Goal: Transaction & Acquisition: Purchase product/service

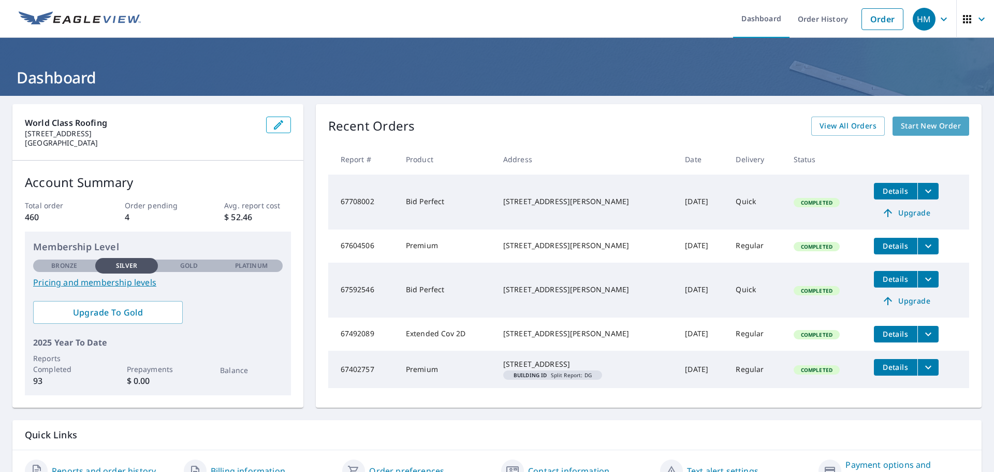
click at [928, 125] on span "Start New Order" at bounding box center [931, 126] width 60 height 13
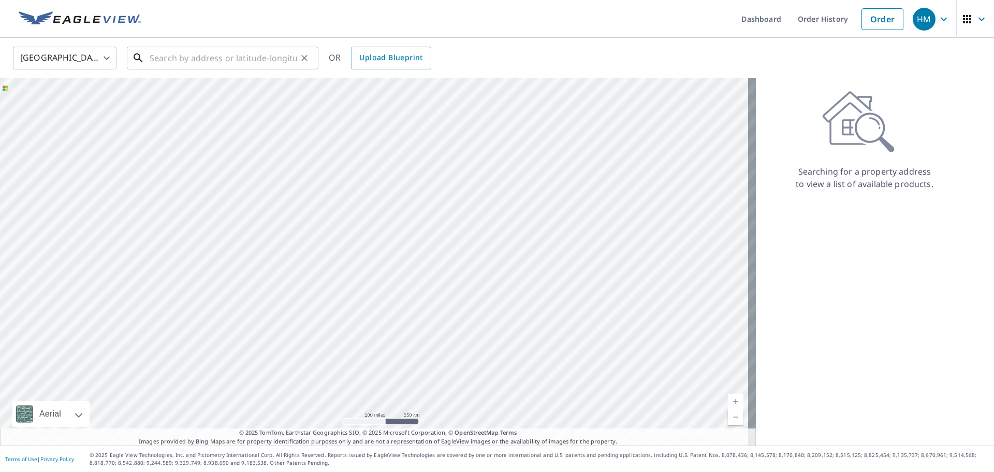
click at [197, 57] on input "text" at bounding box center [224, 57] width 148 height 29
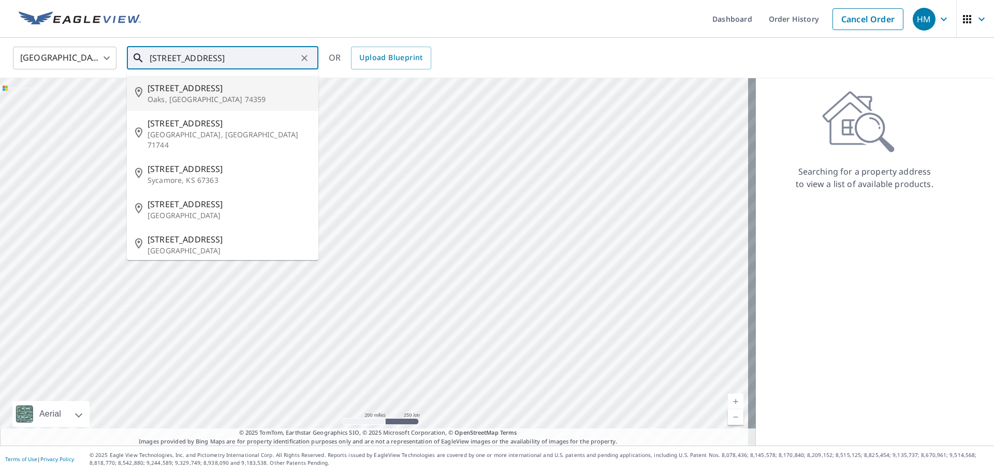
click at [224, 61] on input "[STREET_ADDRESS]" at bounding box center [224, 57] width 148 height 29
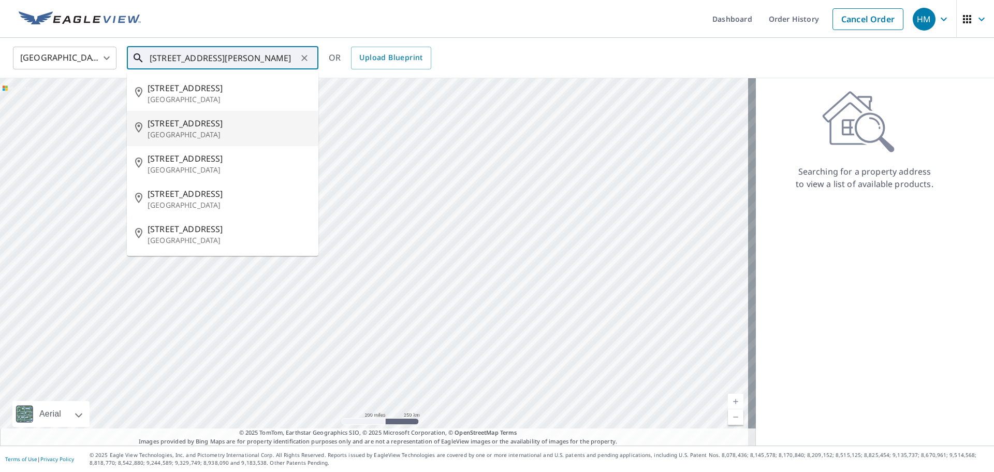
click at [190, 137] on p "[GEOGRAPHIC_DATA]" at bounding box center [229, 134] width 163 height 10
type input "[STREET_ADDRESS]"
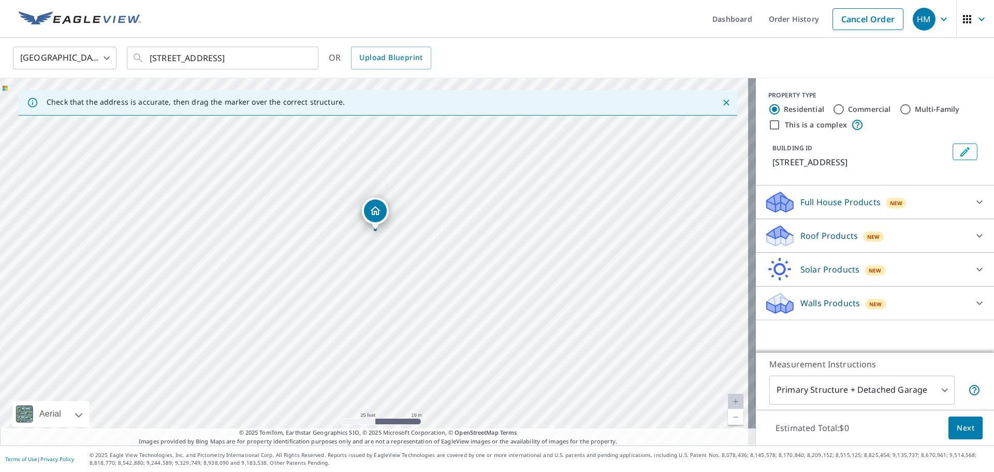
drag, startPoint x: 414, startPoint y: 197, endPoint x: 415, endPoint y: 167, distance: 30.6
click at [415, 167] on div "[STREET_ADDRESS]" at bounding box center [378, 261] width 756 height 367
click at [973, 240] on icon at bounding box center [979, 235] width 12 height 12
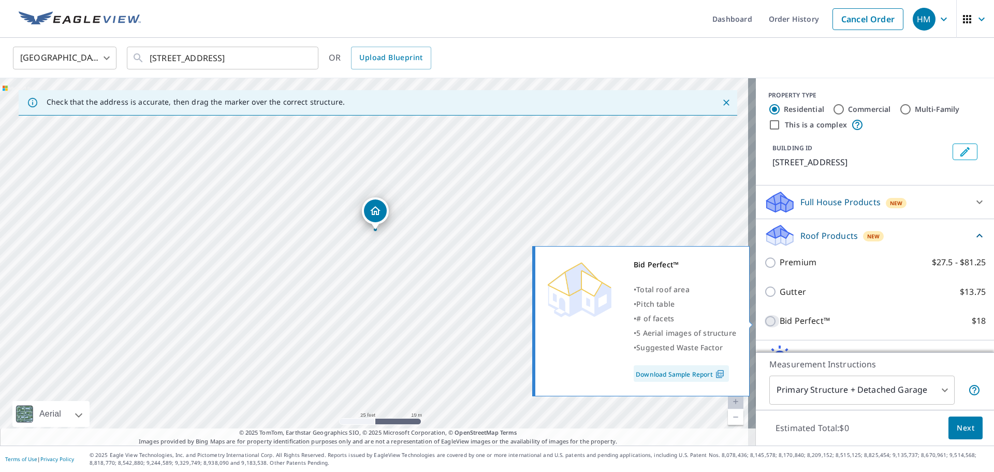
click at [764, 319] on input "Bid Perfect™ $18" at bounding box center [772, 321] width 16 height 12
checkbox input "true"
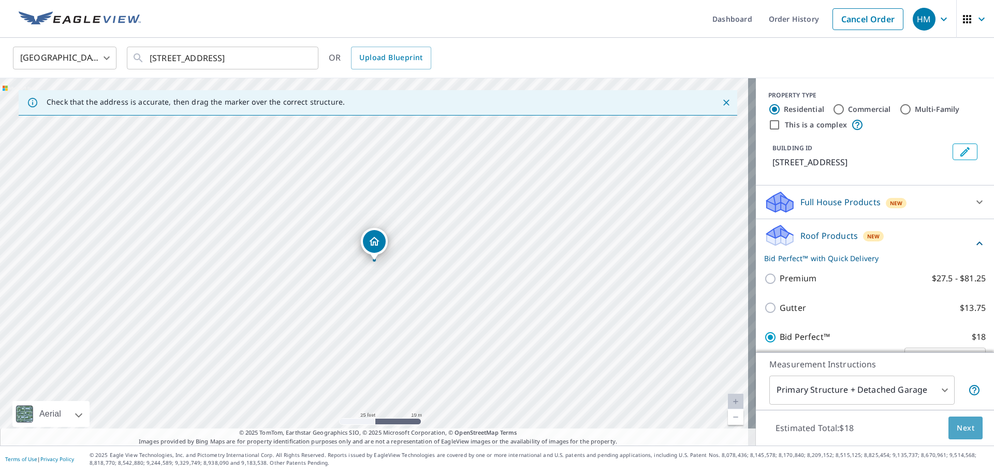
click at [960, 428] on span "Next" at bounding box center [966, 427] width 18 height 13
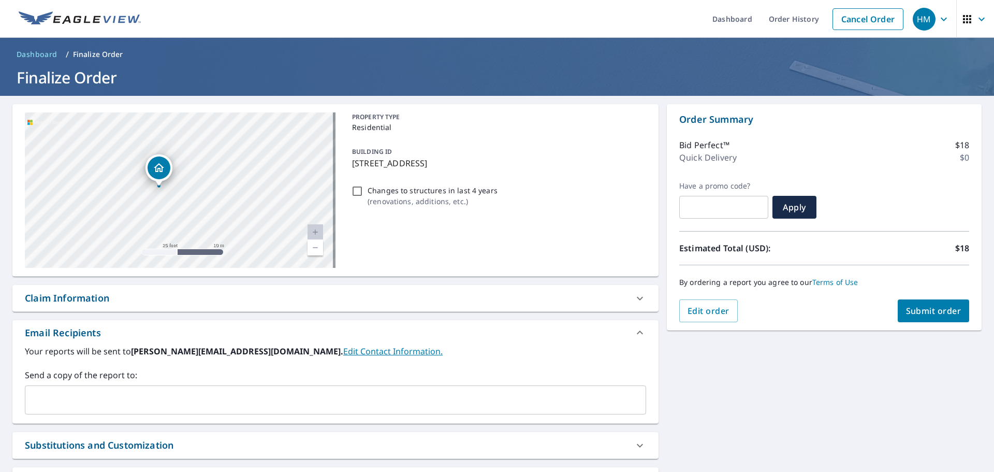
drag, startPoint x: 194, startPoint y: 150, endPoint x: 157, endPoint y: 281, distance: 135.6
click at [157, 281] on div "[STREET_ADDRESS] Aerial Road A standard road map Aerial A detailed look from ab…" at bounding box center [335, 315] width 646 height 422
click at [916, 308] on span "Submit order" at bounding box center [933, 310] width 55 height 11
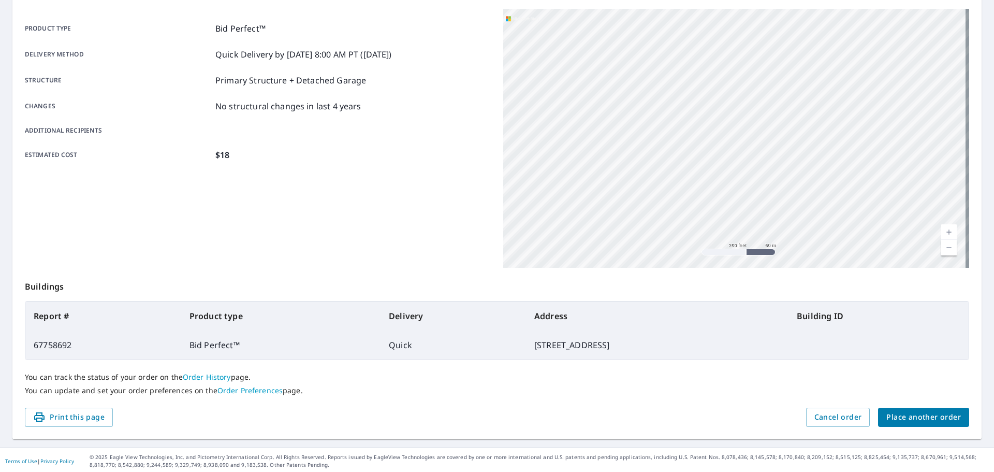
scroll to position [138, 0]
